Goal: Task Accomplishment & Management: Manage account settings

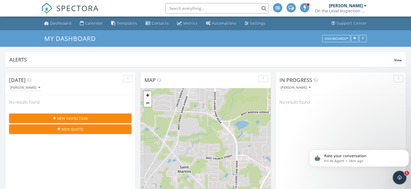
click at [402, 180] on div "Open Intercom Messenger" at bounding box center [398, 177] width 17 height 17
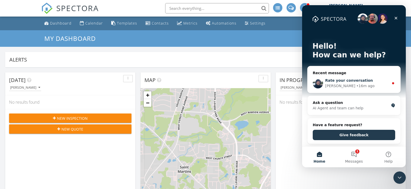
click at [347, 82] on span "Rate your conversation" at bounding box center [349, 81] width 48 height 4
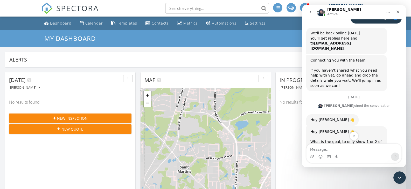
scroll to position [337, 0]
click at [313, 155] on div "Intercom messenger" at bounding box center [312, 157] width 4 height 8
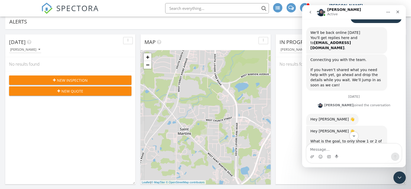
scroll to position [78, 0]
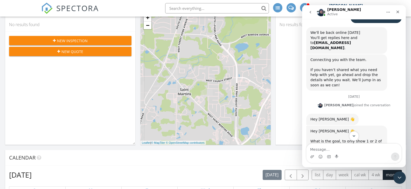
click at [354, 139] on button "Scroll to bottom" at bounding box center [354, 136] width 10 height 10
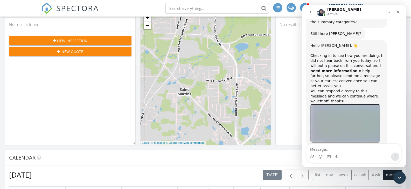
scroll to position [471, 0]
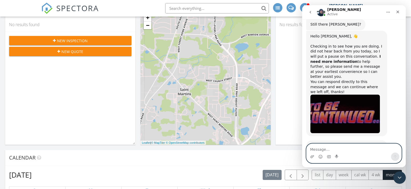
click at [319, 146] on textarea "Message…" at bounding box center [353, 148] width 95 height 9
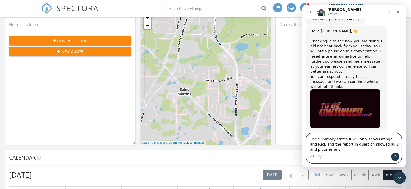
scroll to position [481, 0]
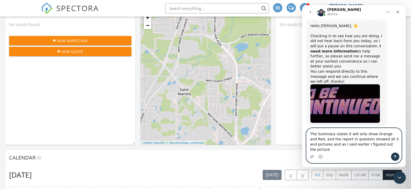
type textarea "The Summary states it will only show Orange and Red, and the report in question…"
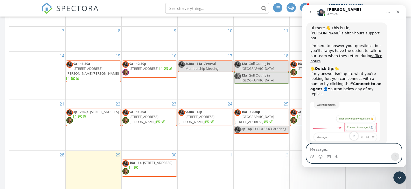
scroll to position [0, 0]
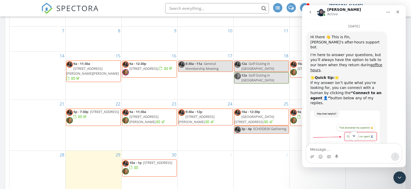
click at [354, 135] on icon "Scroll to bottom" at bounding box center [353, 136] width 5 height 5
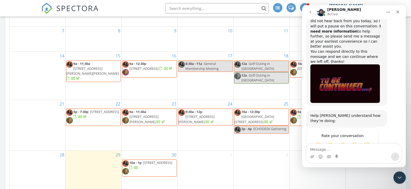
scroll to position [501, 0]
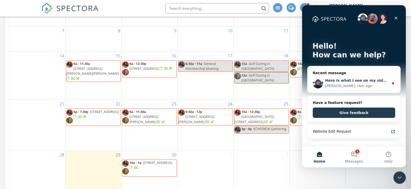
click at [356, 85] on div "• 4m ago" at bounding box center [364, 85] width 16 height 5
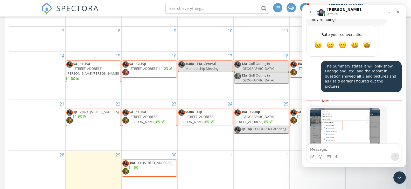
scroll to position [606, 0]
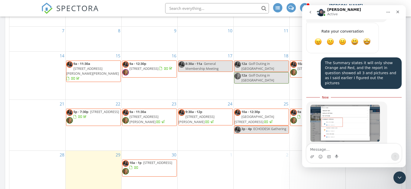
click at [369, 105] on img "Ryan says…" at bounding box center [344, 123] width 69 height 37
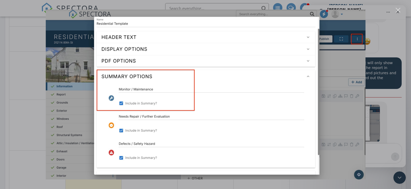
click at [398, 8] on div "Intercom messenger" at bounding box center [205, 94] width 411 height 189
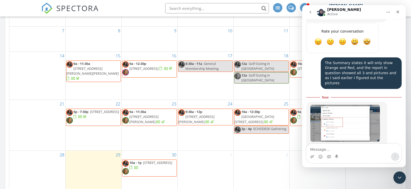
click at [87, 115] on div at bounding box center [80, 117] width 14 height 5
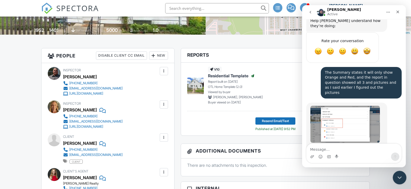
scroll to position [597, 0]
click at [400, 174] on icon "Close Intercom Messenger" at bounding box center [398, 177] width 6 height 6
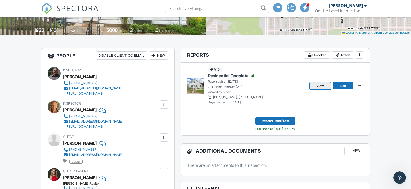
click at [316, 85] on link "View" at bounding box center [320, 85] width 21 height 7
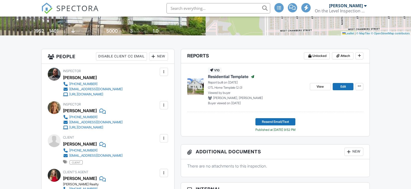
scroll to position [104, 0]
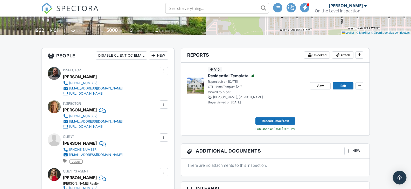
click at [399, 177] on img "Open Intercom Messenger" at bounding box center [399, 178] width 7 height 7
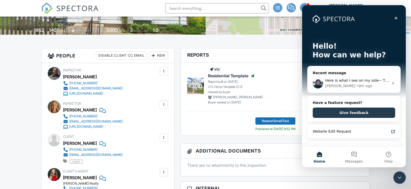
scroll to position [0, 0]
click at [338, 78] on div "Here is what I see on my side~ The summary options are contrary to the verbiage…" at bounding box center [353, 83] width 93 height 19
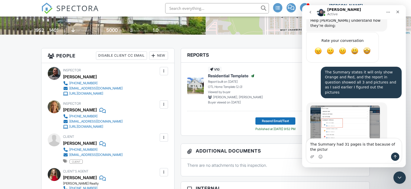
scroll to position [602, 0]
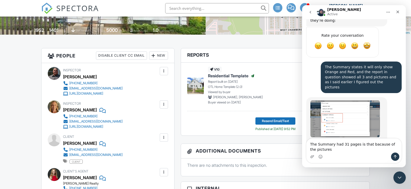
type textarea "The Summary had 31 pages is that bacause of the pictures?"
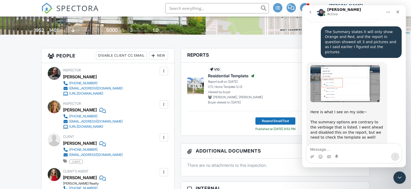
scroll to position [618, 0]
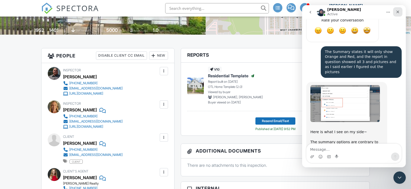
click at [396, 9] on div "Close" at bounding box center [397, 11] width 9 height 9
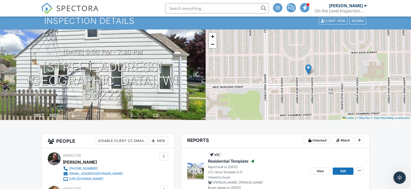
scroll to position [0, 0]
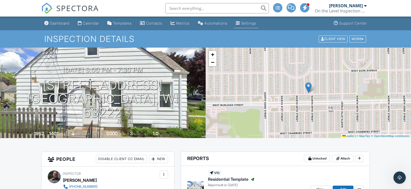
click at [253, 24] on div "Settings" at bounding box center [248, 23] width 15 height 4
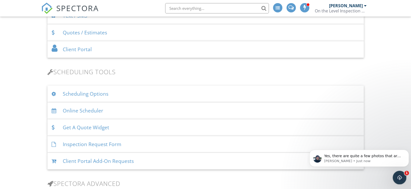
click at [398, 175] on icon "Open Intercom Messenger" at bounding box center [398, 177] width 9 height 9
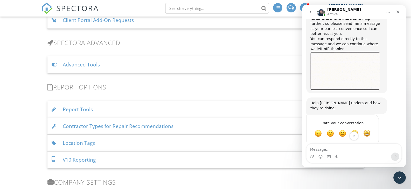
scroll to position [440, 0]
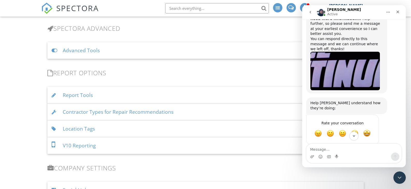
click at [241, 99] on div "Report Tools" at bounding box center [205, 95] width 316 height 17
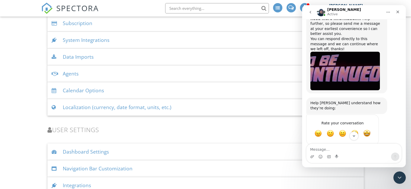
scroll to position [540, 0]
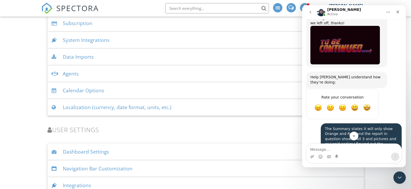
click at [334, 162] on img "Ryan says…" at bounding box center [344, 180] width 69 height 37
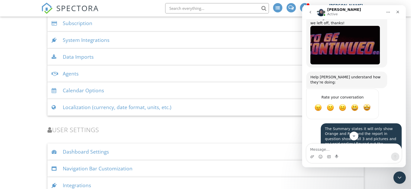
scroll to position [0, 0]
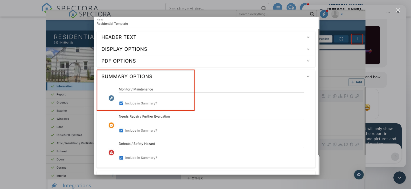
click at [24, 51] on div "Intercom messenger" at bounding box center [205, 94] width 411 height 189
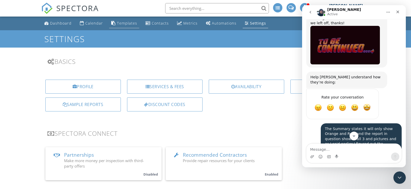
click at [119, 22] on div "Templates" at bounding box center [127, 23] width 20 height 5
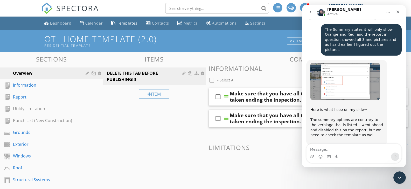
scroll to position [643, 0]
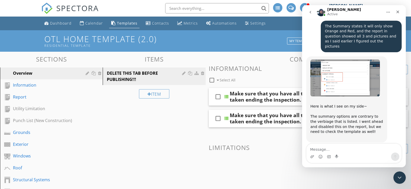
click at [405, 13] on nav "[PERSON_NAME] Active" at bounding box center [354, 12] width 104 height 14
click at [396, 11] on icon "Close" at bounding box center [397, 12] width 3 height 3
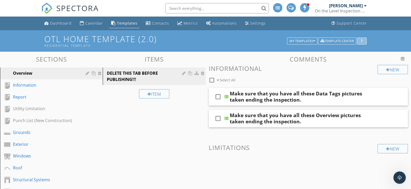
click at [360, 41] on div "button" at bounding box center [361, 41] width 5 height 4
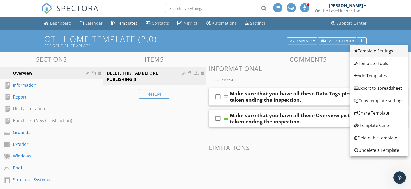
click at [360, 52] on div "Template Settings" at bounding box center [378, 51] width 49 height 6
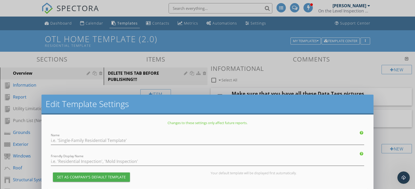
type input "OTL Home Template (2.0)"
type input "Residential Template"
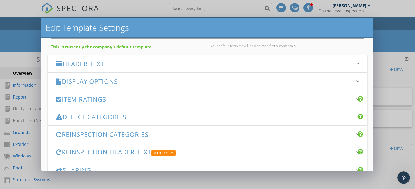
scroll to position [52, 0]
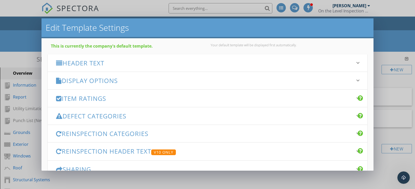
click at [354, 115] on icon "keyboard_arrow_down" at bounding box center [357, 116] width 6 height 6
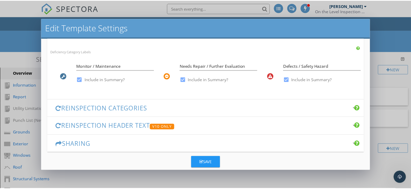
scroll to position [155, 0]
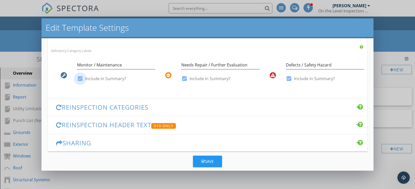
click at [81, 79] on div at bounding box center [80, 78] width 9 height 9
checkbox input "false"
click at [205, 161] on div "Save" at bounding box center [207, 162] width 12 height 6
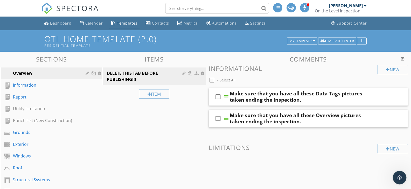
click at [399, 176] on icon "Open Intercom Messenger" at bounding box center [399, 177] width 4 height 4
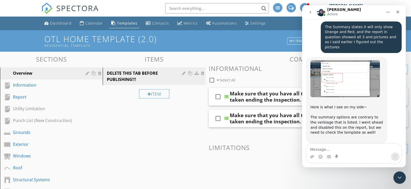
scroll to position [643, 0]
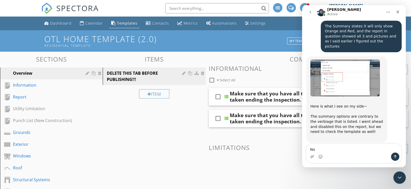
type textarea "N"
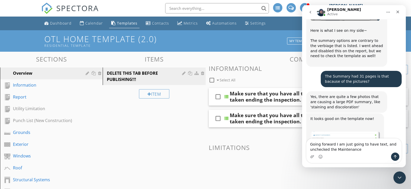
scroll to position [699, 0]
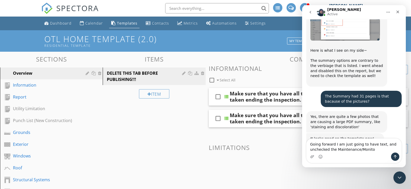
type textarea "Going forward I am just going to have text, and unchecked the Maintenance/Monit…"
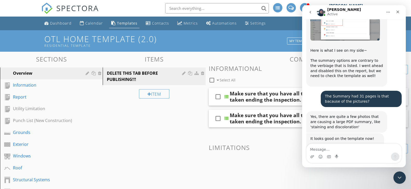
scroll to position [715, 0]
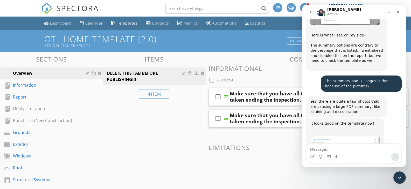
click at [315, 149] on textarea "Message…" at bounding box center [353, 148] width 95 height 9
type textarea "Thank you [PERSON_NAME]"
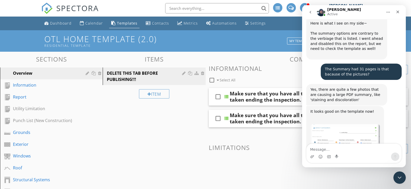
click at [334, 125] on img "Ryan says…" at bounding box center [344, 139] width 69 height 29
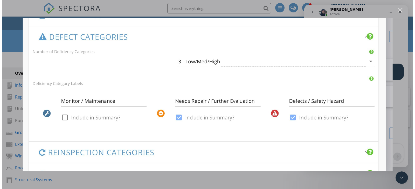
scroll to position [0, 0]
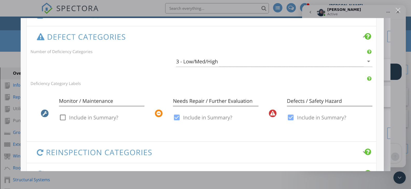
click at [363, 152] on img "Close" at bounding box center [205, 94] width 370 height 153
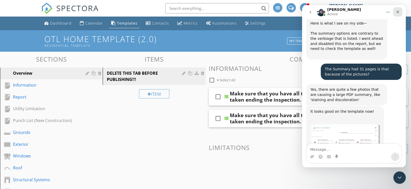
click at [397, 11] on icon "Close" at bounding box center [397, 12] width 4 height 4
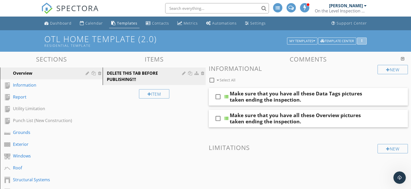
click at [360, 39] on div "button" at bounding box center [361, 41] width 5 height 4
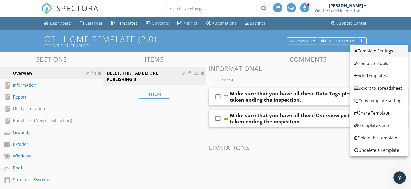
click at [366, 50] on div "Template Settings" at bounding box center [378, 51] width 49 height 6
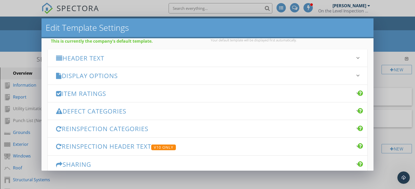
scroll to position [78, 0]
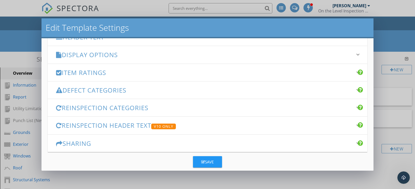
click at [354, 106] on icon "keyboard_arrow_down" at bounding box center [357, 108] width 6 height 6
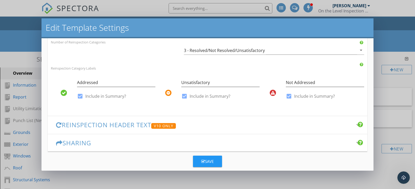
scroll to position [163, 0]
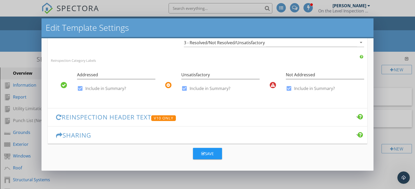
click at [354, 116] on icon "keyboard_arrow_down" at bounding box center [357, 117] width 6 height 6
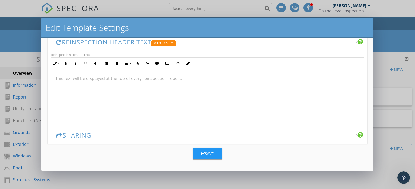
scroll to position [0, 0]
click at [354, 134] on icon "keyboard_arrow_down" at bounding box center [357, 135] width 6 height 6
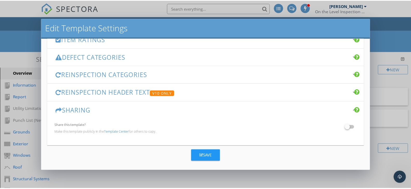
scroll to position [113, 0]
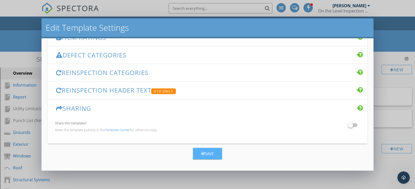
click at [201, 153] on icon "button" at bounding box center [203, 154] width 4 height 4
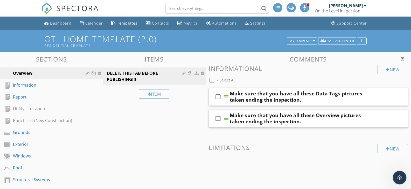
click at [400, 174] on icon "Open Intercom Messenger" at bounding box center [398, 177] width 9 height 9
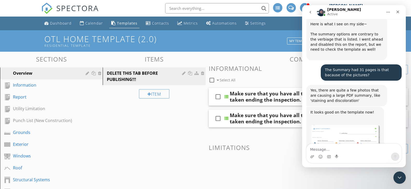
scroll to position [726, 0]
click at [322, 150] on textarea "Message…" at bounding box center [353, 148] width 95 height 9
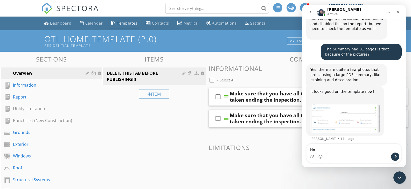
type textarea "Hey"
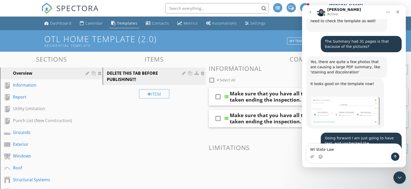
scroll to position [754, 0]
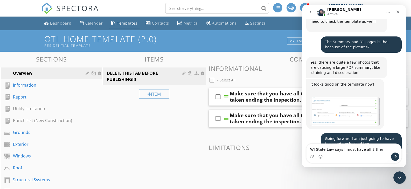
type textarea "WI State Law says I must have all 3 there"
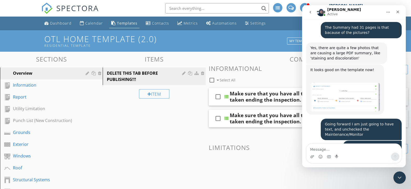
scroll to position [769, 0]
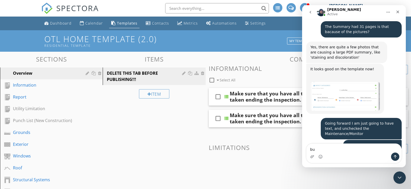
type textarea "b"
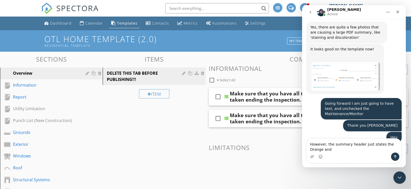
scroll to position [794, 0]
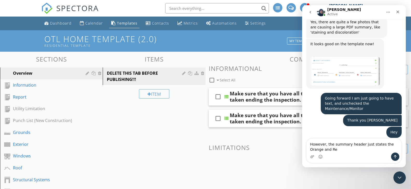
type textarea "However, the summary header just states the Orange and Red"
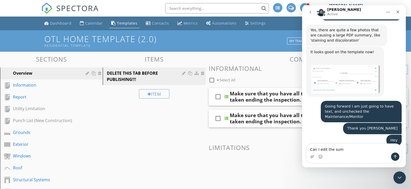
scroll to position [806, 0]
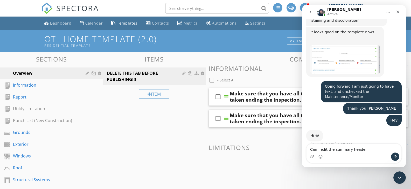
type textarea "Can I edit the summary header?"
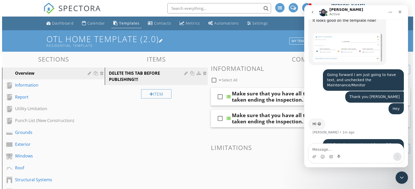
scroll to position [798, 0]
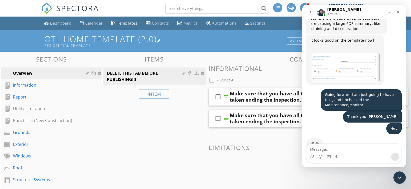
click at [253, 46] on div "Residential Template" at bounding box center [166, 46] width 244 height 4
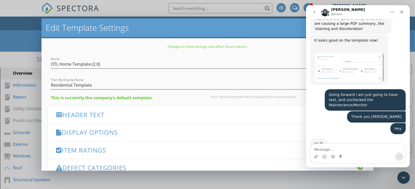
click at [174, 116] on h3 "Header Text" at bounding box center [204, 114] width 296 height 7
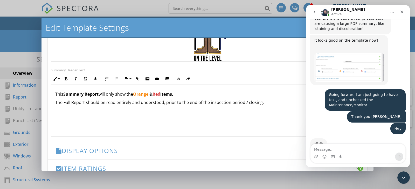
scroll to position [130, 0]
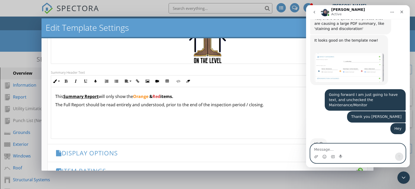
click at [320, 149] on textarea "Message…" at bounding box center [357, 148] width 95 height 9
type textarea "Never Mind just found it"
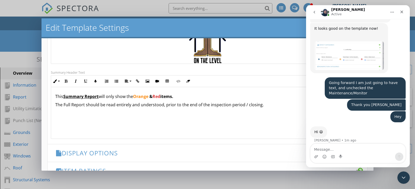
click at [116, 97] on p "This Summary Report will only show the Orange & Red items." at bounding box center [207, 97] width 304 height 6
click at [137, 97] on strong "items." at bounding box center [130, 97] width 13 height 6
click at [67, 82] on icon "button" at bounding box center [66, 82] width 4 height 4
click at [95, 81] on icon "button" at bounding box center [96, 82] width 4 height 4
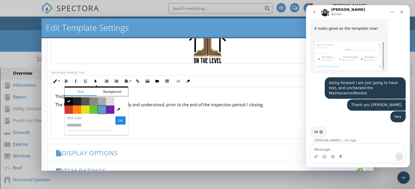
click at [100, 111] on span "Color #5c9ccf" at bounding box center [102, 110] width 8 height 8
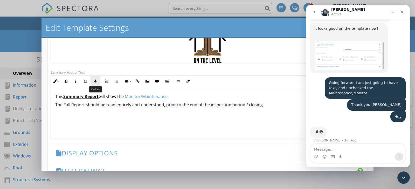
click at [95, 79] on button "Colors" at bounding box center [95, 81] width 10 height 10
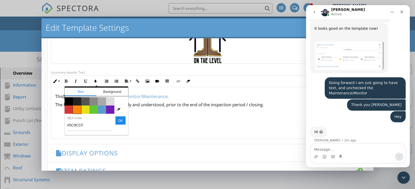
click at [75, 109] on span "Color #f9890e" at bounding box center [77, 110] width 8 height 8
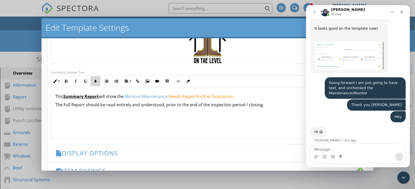
click at [94, 80] on icon "button" at bounding box center [96, 82] width 4 height 4
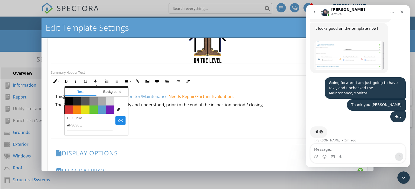
click at [70, 109] on span "Color #d53636" at bounding box center [69, 110] width 8 height 8
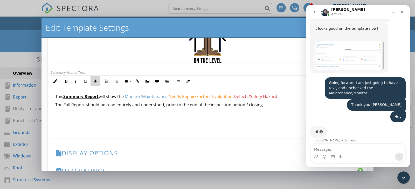
click at [95, 80] on icon "button" at bounding box center [96, 82] width 4 height 4
type input "#D53636"
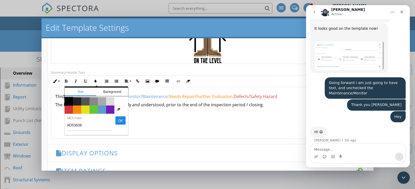
click at [68, 100] on span "Color #000000" at bounding box center [69, 101] width 8 height 8
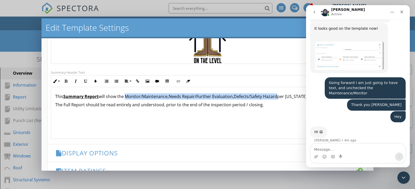
drag, startPoint x: 127, startPoint y: 96, endPoint x: 279, endPoint y: 96, distance: 151.6
click at [279, 96] on p "This Summary Report will show the ​ Monitor/Maintenance, Needs Repair/Further E…" at bounding box center [207, 97] width 304 height 6
click at [66, 81] on icon "button" at bounding box center [66, 82] width 4 height 4
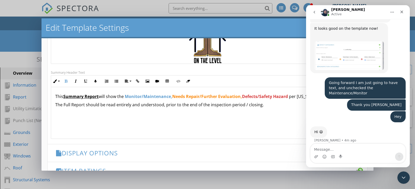
click at [225, 113] on div "This Summary Report will show the ​ Monitor/Maintenance, Needs Repair/Further E…" at bounding box center [207, 113] width 312 height 52
click at [403, 9] on div "Close" at bounding box center [401, 11] width 9 height 9
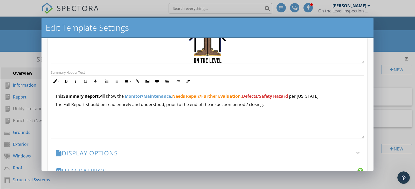
click at [323, 96] on p "This Summary Report will show the ​ Monitor/Maintenance, Needs Repair/Further E…" at bounding box center [207, 96] width 304 height 6
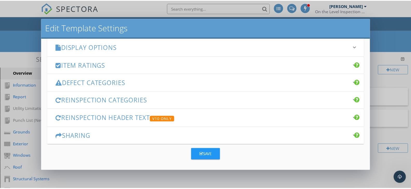
scroll to position [236, 0]
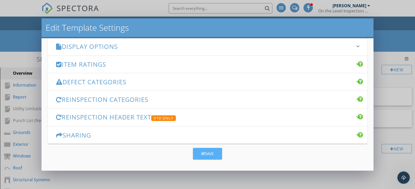
click at [211, 151] on button "Save" at bounding box center [207, 153] width 29 height 11
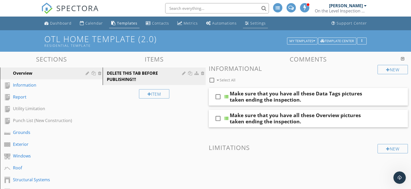
click at [252, 25] on div "Settings" at bounding box center [258, 23] width 16 height 5
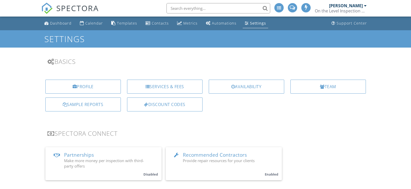
scroll to position [78, 0]
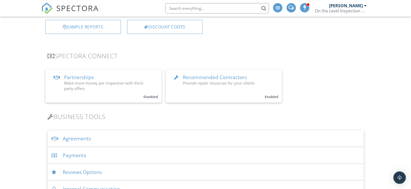
click at [137, 153] on div "Payments" at bounding box center [205, 155] width 316 height 17
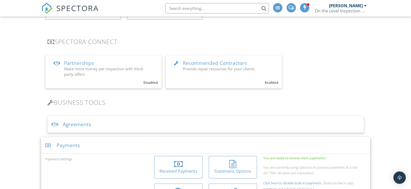
scroll to position [155, 0]
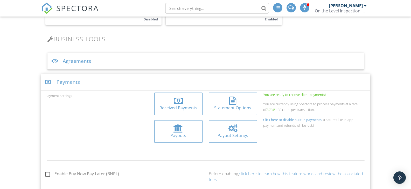
click at [171, 103] on div at bounding box center [178, 101] width 40 height 8
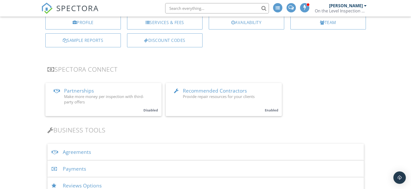
scroll to position [104, 0]
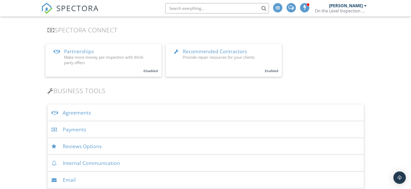
click at [222, 126] on div "Payments" at bounding box center [205, 130] width 316 height 17
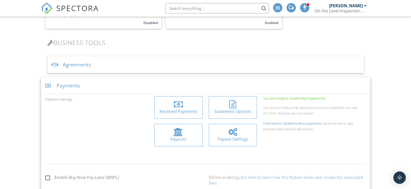
scroll to position [155, 0]
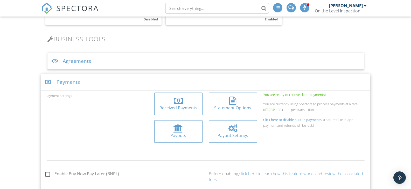
click at [178, 129] on div at bounding box center [178, 129] width 10 height 8
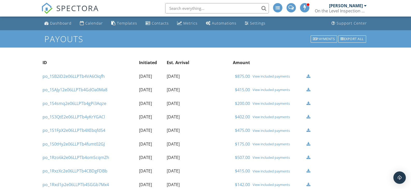
click at [265, 76] on div "View included payments" at bounding box center [277, 76] width 51 height 4
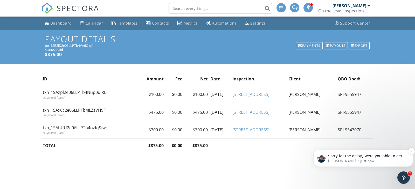
click at [369, 158] on span "Sorry for the delay, Were you able to get it edited and changed? Do you want me…" at bounding box center [367, 164] width 78 height 20
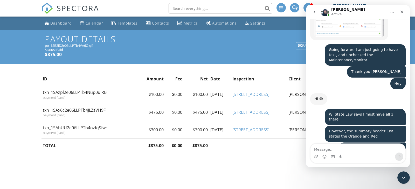
scroll to position [845, 0]
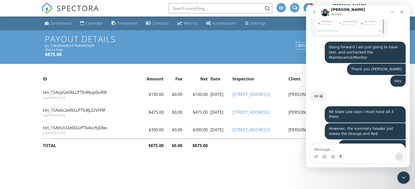
click at [325, 149] on textarea "Message…" at bounding box center [357, 148] width 95 height 9
type textarea "Please"
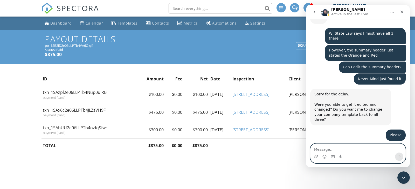
scroll to position [924, 0]
